Goal: Task Accomplishment & Management: Use online tool/utility

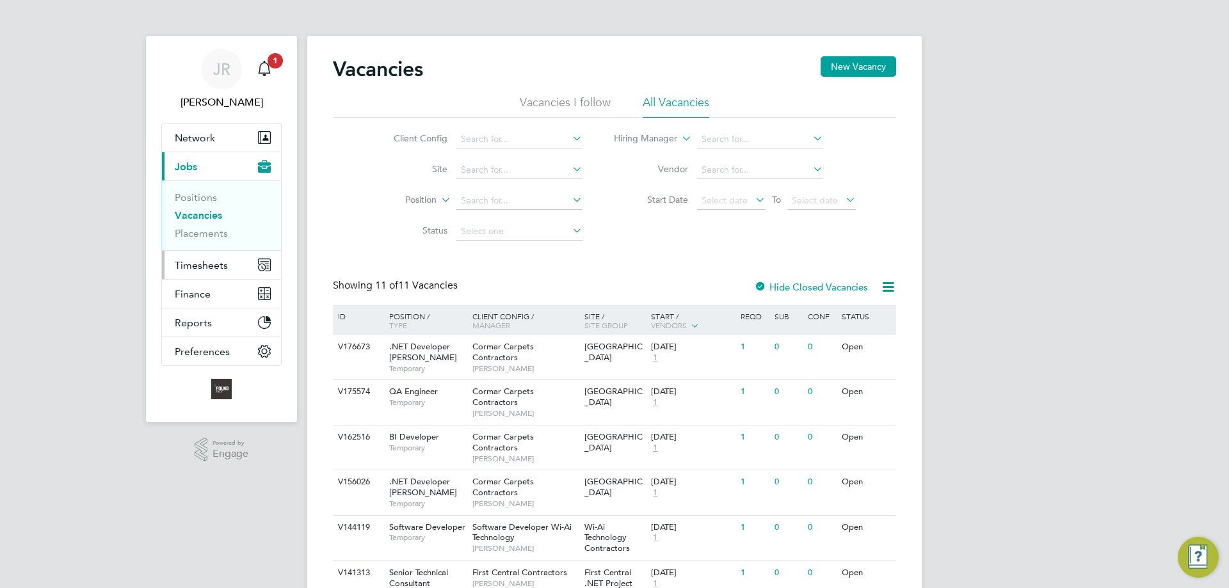
click at [205, 262] on span "Timesheets" at bounding box center [201, 265] width 53 height 12
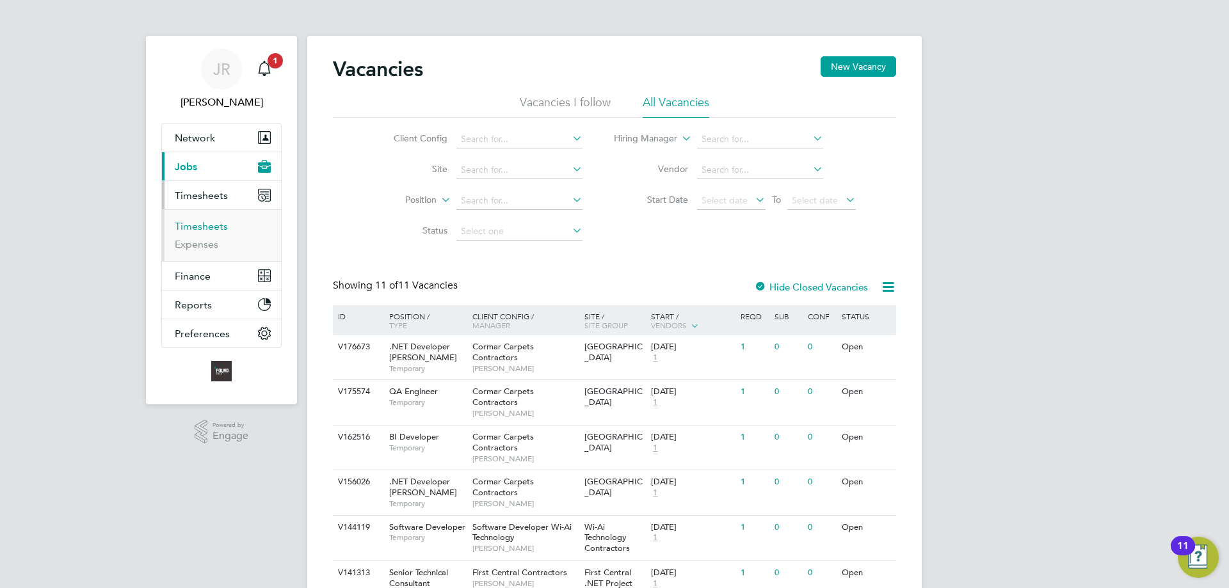
click at [193, 229] on link "Timesheets" at bounding box center [201, 226] width 53 height 12
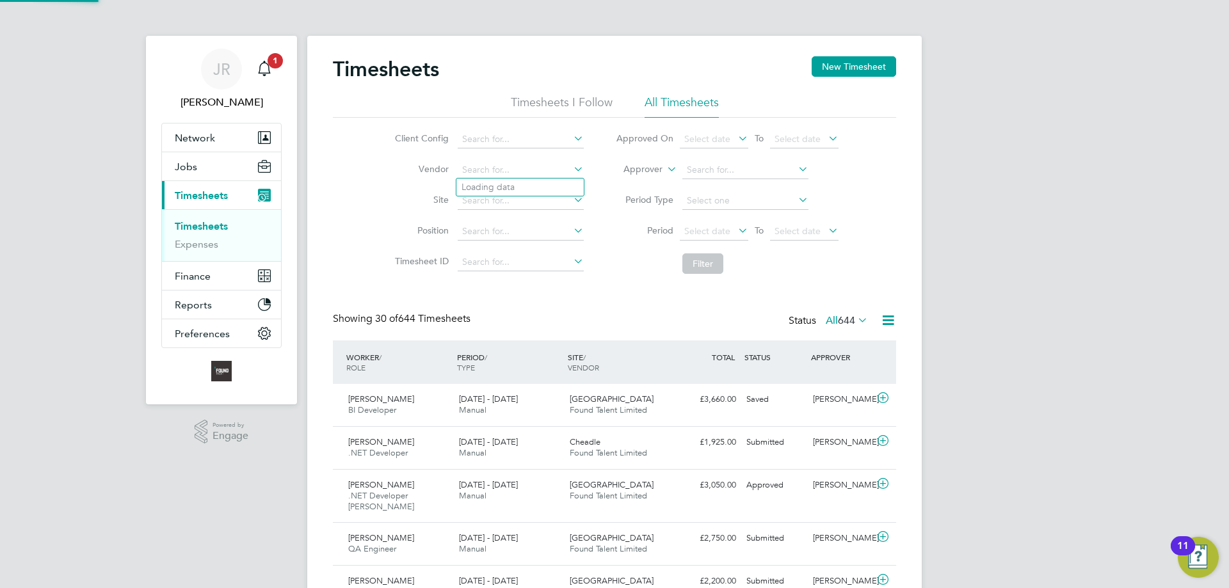
click at [507, 164] on input at bounding box center [520, 170] width 126 height 18
click at [506, 137] on input at bounding box center [520, 140] width 126 height 18
click at [386, 168] on li "Vendor" at bounding box center [487, 170] width 225 height 31
drag, startPoint x: 489, startPoint y: 194, endPoint x: 495, endPoint y: 197, distance: 6.6
click at [491, 195] on input at bounding box center [520, 201] width 126 height 18
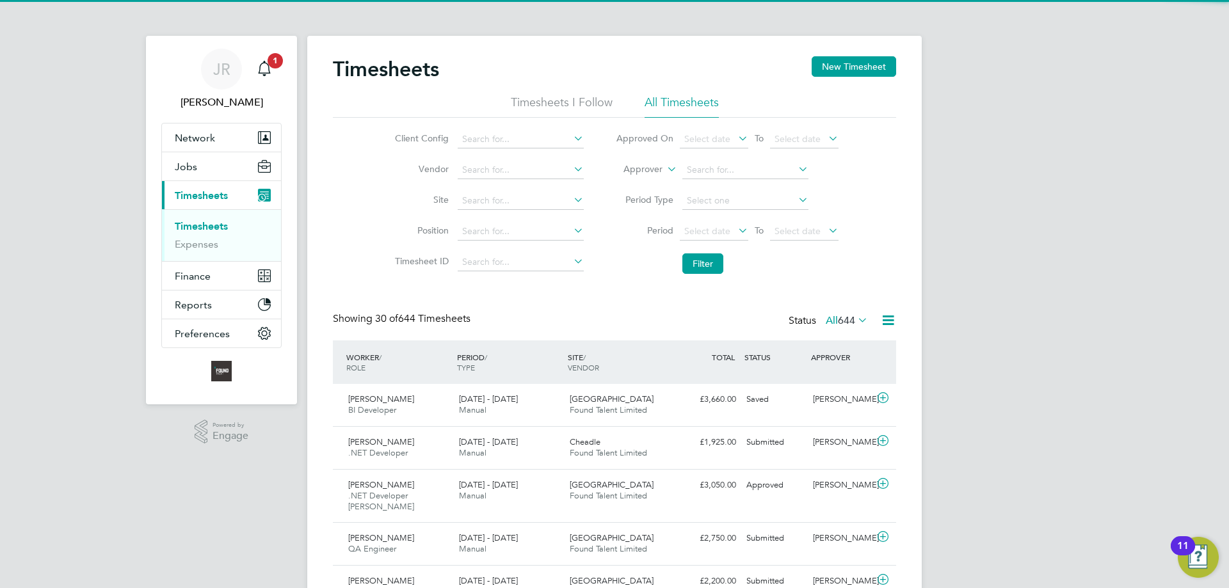
click at [501, 230] on li "Cheadle" at bounding box center [521, 235] width 130 height 17
type input "Cheadle"
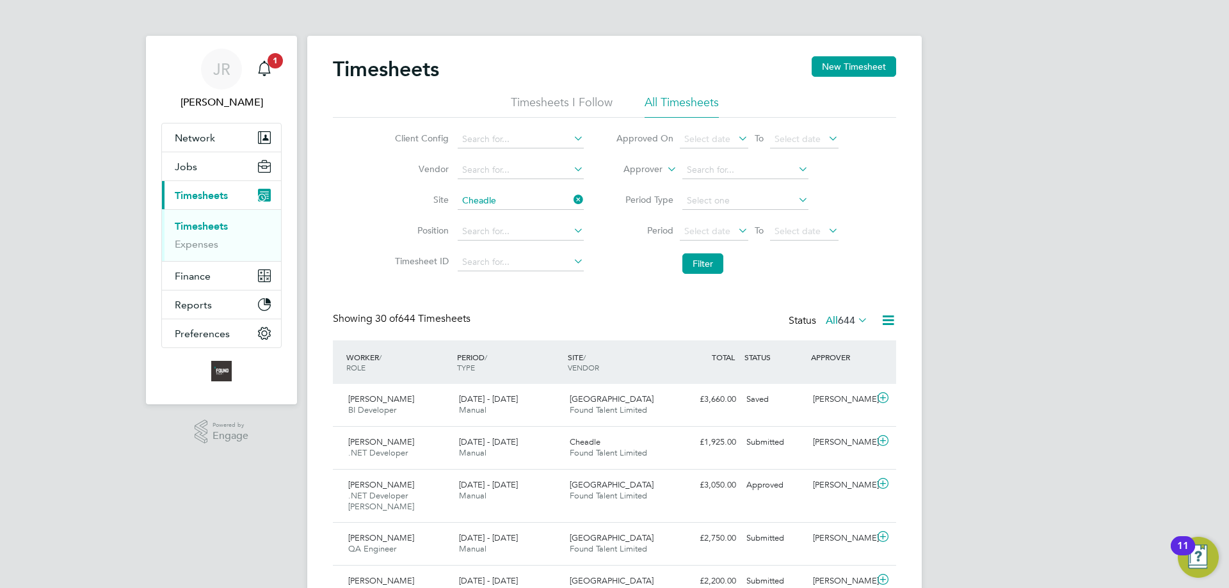
click at [691, 267] on button "Filter" at bounding box center [702, 263] width 41 height 20
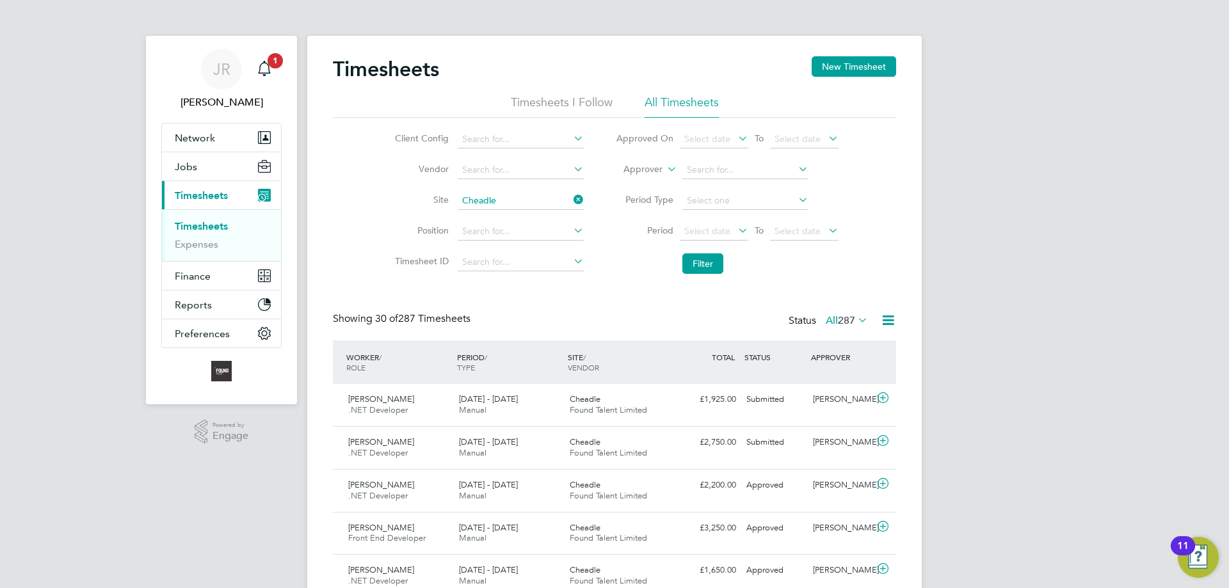
click at [891, 400] on div at bounding box center [884, 399] width 22 height 20
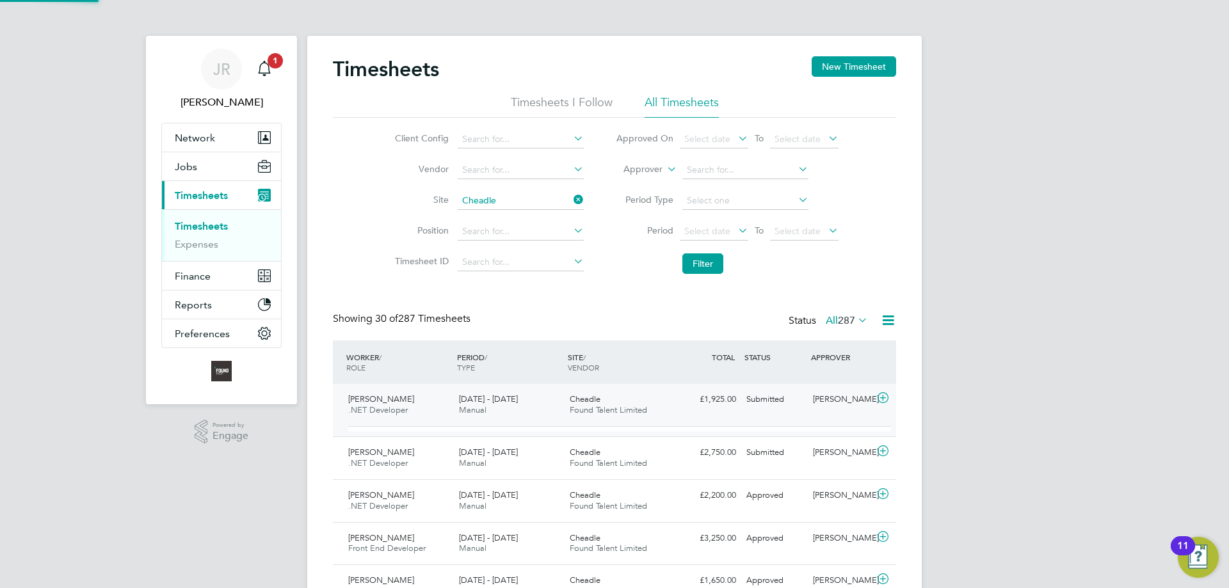
scroll to position [22, 125]
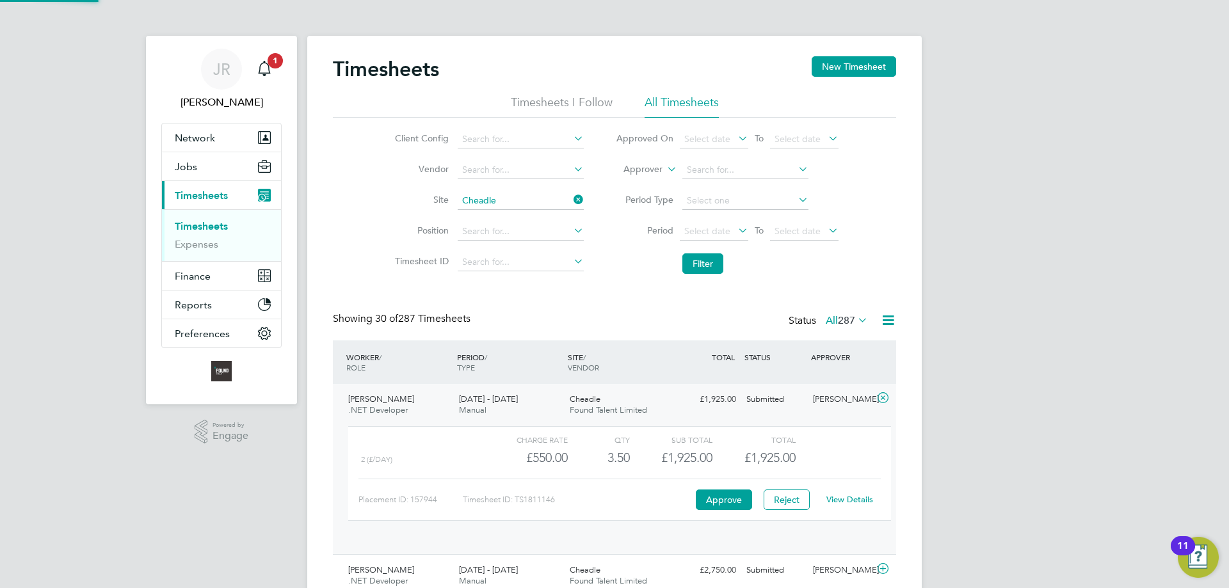
click at [886, 399] on icon at bounding box center [883, 398] width 16 height 10
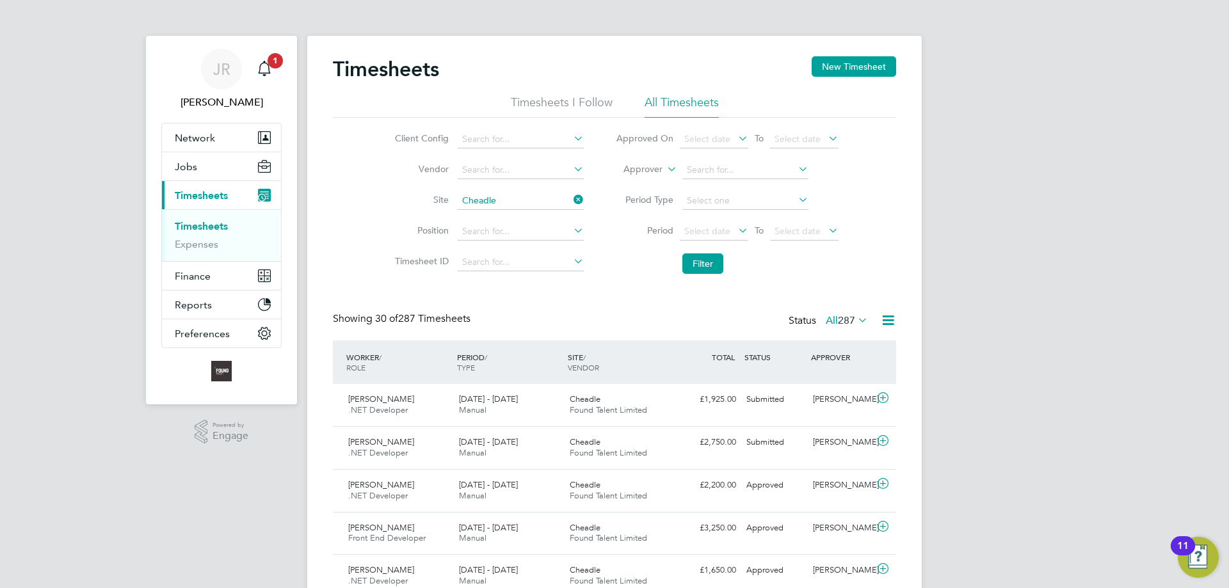
click at [886, 399] on icon at bounding box center [883, 398] width 16 height 10
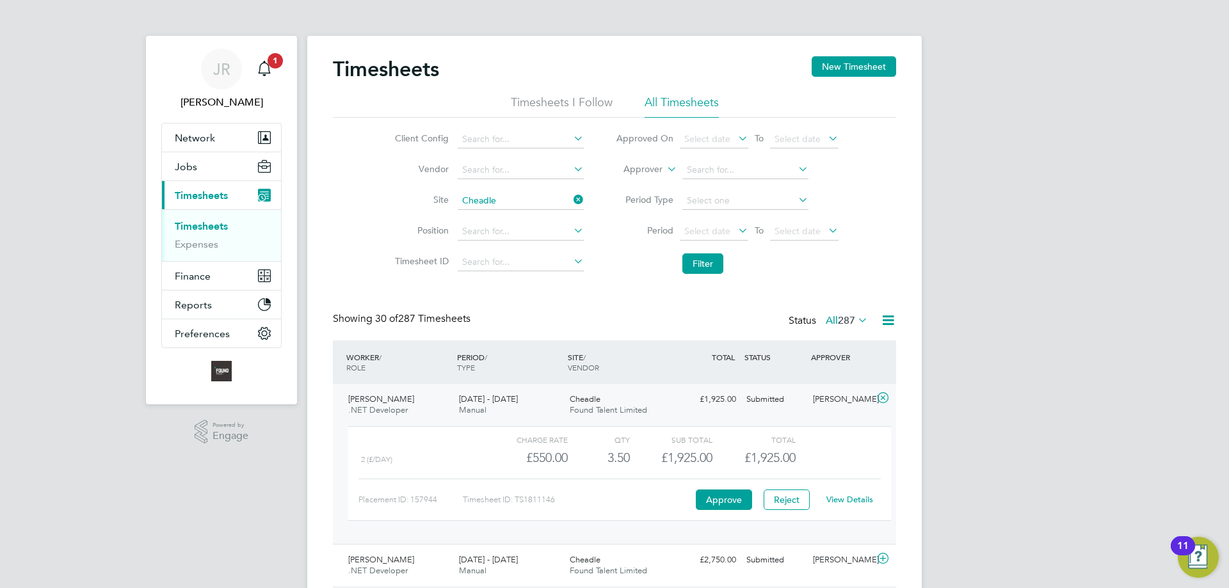
click at [843, 497] on link "View Details" at bounding box center [849, 499] width 47 height 11
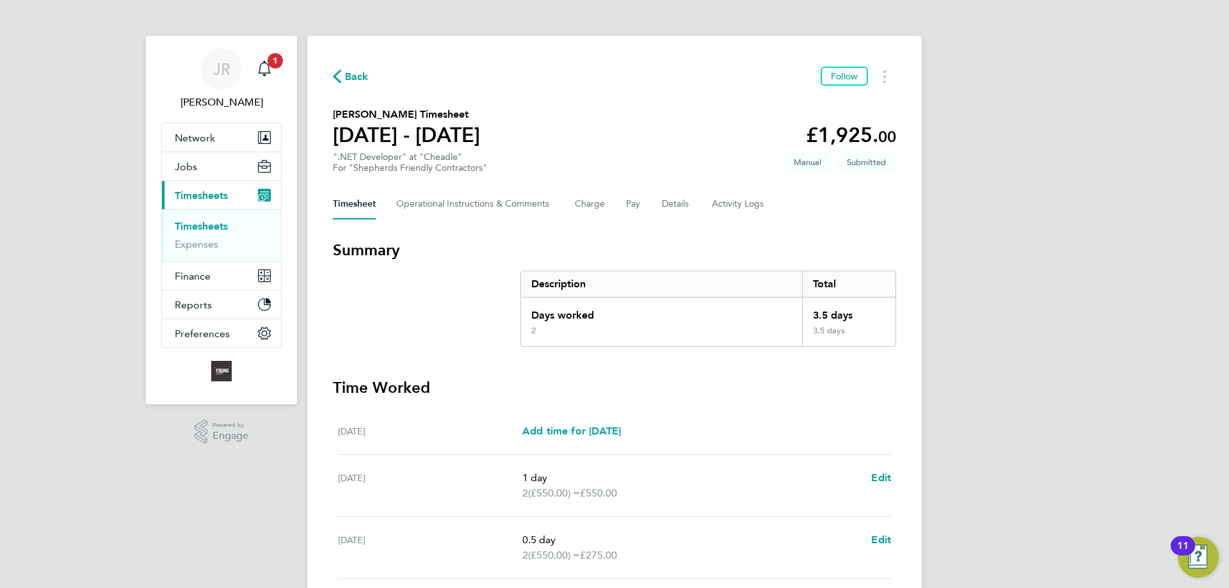
click at [211, 224] on link "Timesheets" at bounding box center [201, 226] width 53 height 12
